Goal: Information Seeking & Learning: Learn about a topic

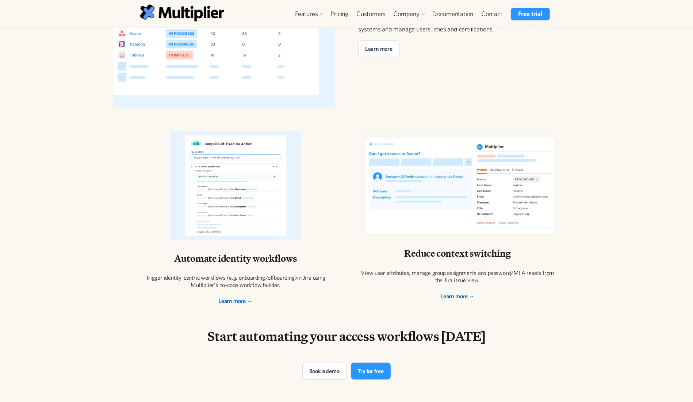
scroll to position [1245, 0]
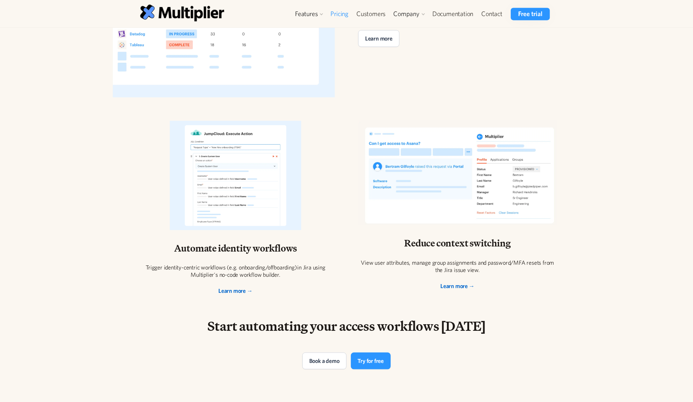
click at [341, 13] on link "Pricing" at bounding box center [340, 14] width 26 height 12
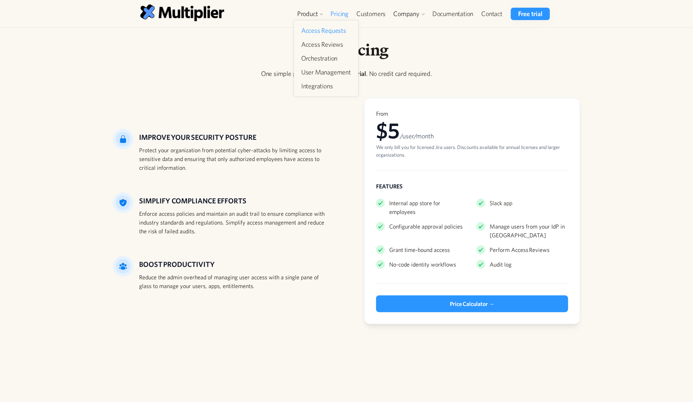
click at [324, 33] on link "Access Requests" at bounding box center [325, 30] width 55 height 13
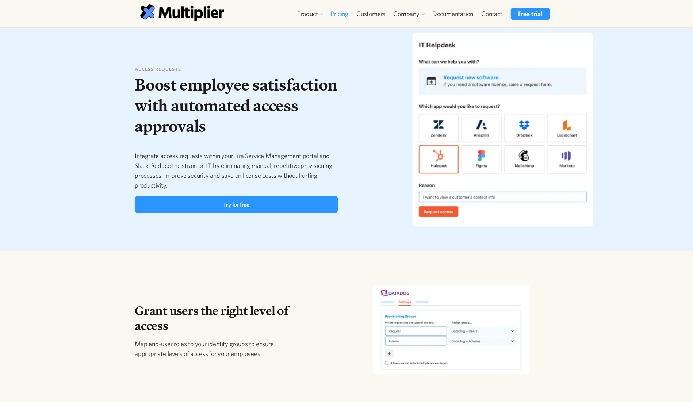
click at [341, 14] on link "Pricing" at bounding box center [340, 14] width 26 height 12
